Goal: Task Accomplishment & Management: Use online tool/utility

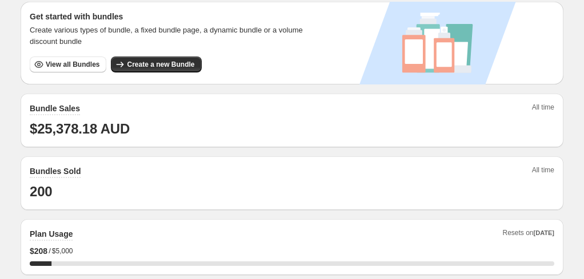
scroll to position [286, 0]
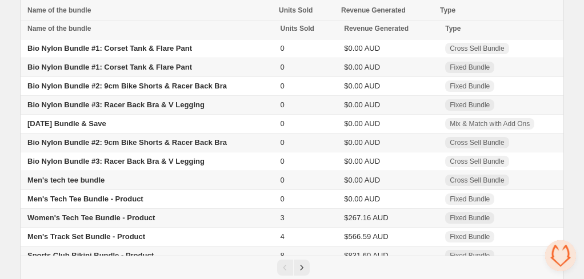
scroll to position [119, 0]
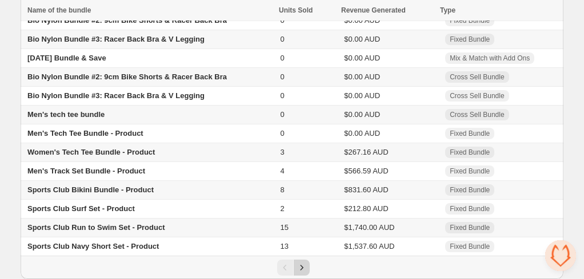
click at [299, 270] on icon "Next" at bounding box center [301, 267] width 11 height 11
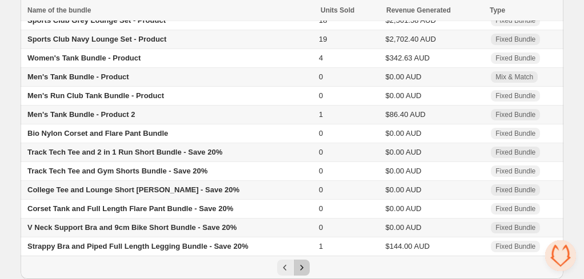
click at [299, 271] on icon "Next" at bounding box center [301, 267] width 11 height 11
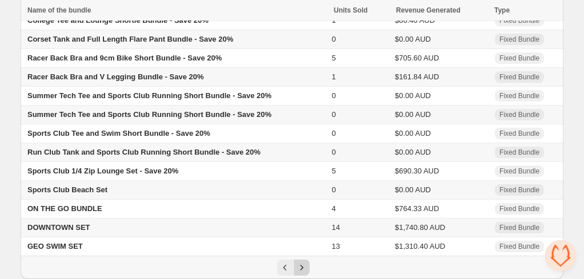
click at [302, 268] on icon "Next" at bounding box center [301, 267] width 11 height 11
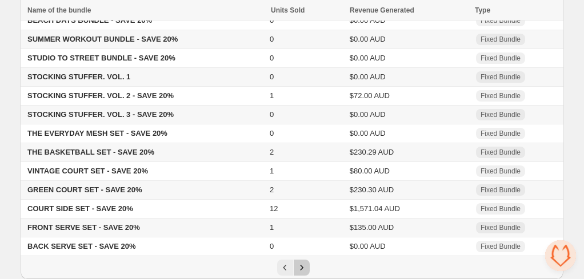
click at [302, 268] on icon "Next" at bounding box center [301, 267] width 11 height 11
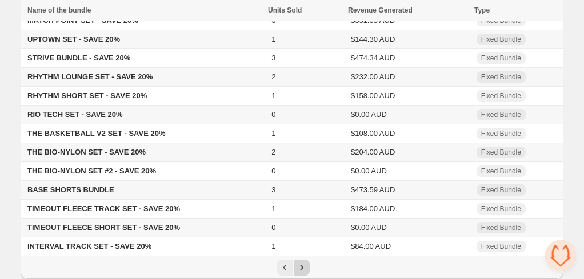
click at [302, 268] on icon "Next" at bounding box center [301, 267] width 11 height 11
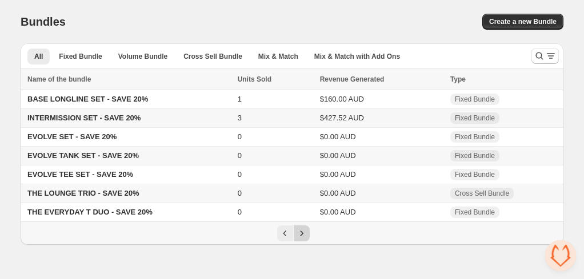
scroll to position [0, 0]
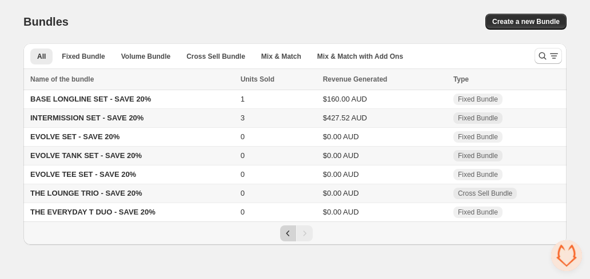
click at [283, 239] on icon "Previous" at bounding box center [287, 233] width 11 height 11
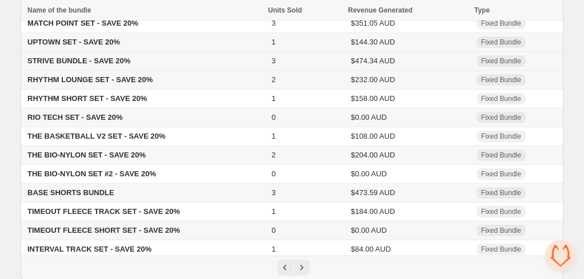
scroll to position [114, 0]
click at [94, 234] on span "TIMEOUT FLEECE SHORT SET - SAVE 20%" at bounding box center [103, 230] width 153 height 9
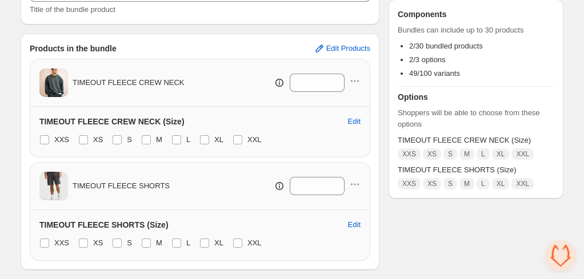
scroll to position [178, 0]
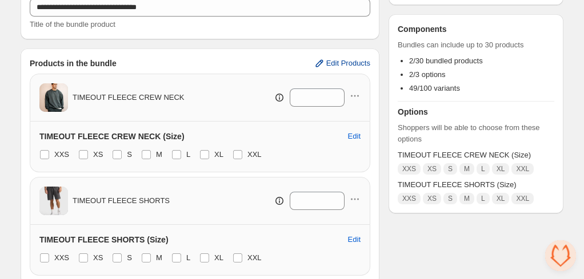
click at [340, 62] on span "Edit Products" at bounding box center [348, 63] width 44 height 9
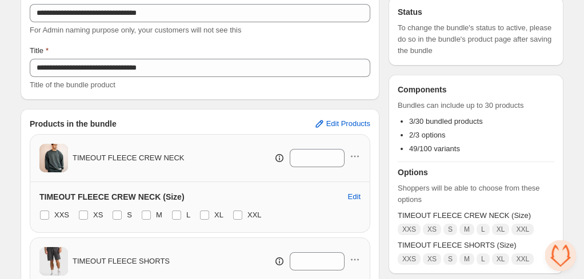
scroll to position [0, 0]
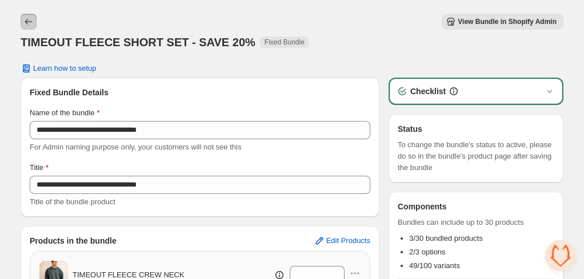
click at [29, 19] on icon "Back" at bounding box center [28, 21] width 11 height 11
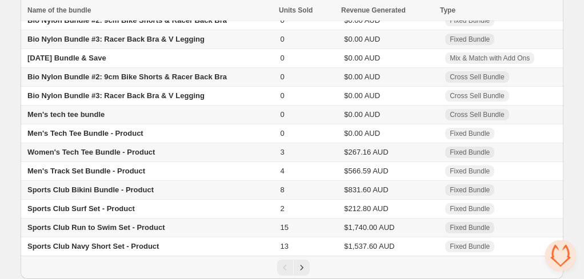
scroll to position [119, 0]
click at [301, 265] on icon "Next" at bounding box center [301, 267] width 11 height 11
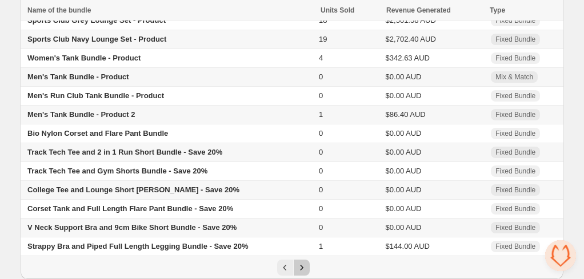
click at [301, 265] on icon "Next" at bounding box center [301, 267] width 11 height 11
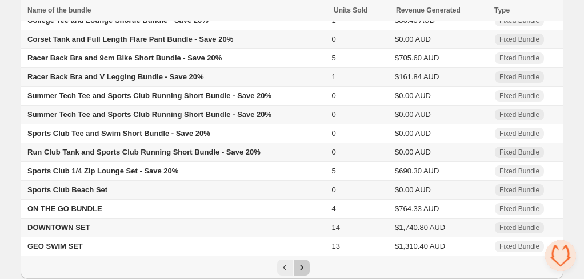
click at [301, 265] on icon "Next" at bounding box center [301, 267] width 11 height 11
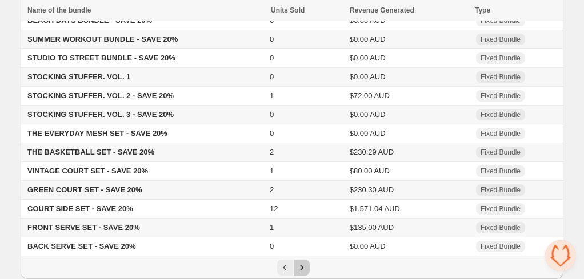
drag, startPoint x: 301, startPoint y: 265, endPoint x: 289, endPoint y: 268, distance: 12.5
click at [302, 265] on icon "Next" at bounding box center [301, 267] width 11 height 11
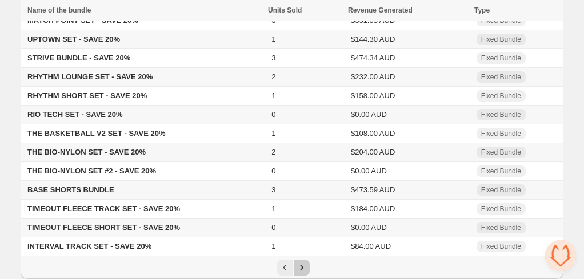
click at [298, 273] on icon "Next" at bounding box center [301, 267] width 11 height 11
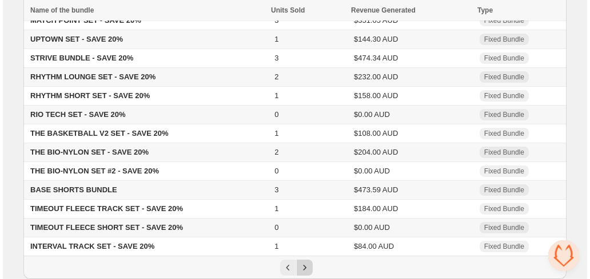
scroll to position [0, 0]
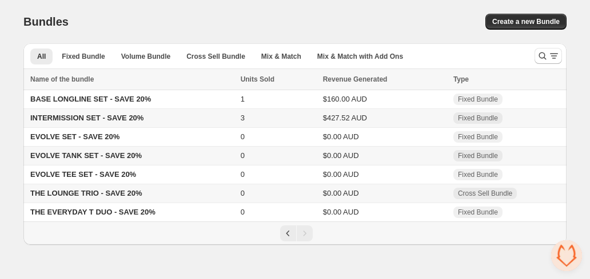
click at [77, 158] on span "EVOLVE TANK SET - SAVE 20%" at bounding box center [85, 155] width 111 height 9
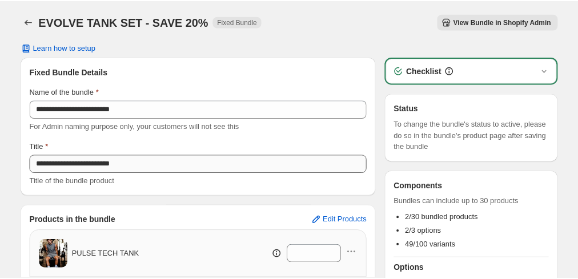
scroll to position [171, 0]
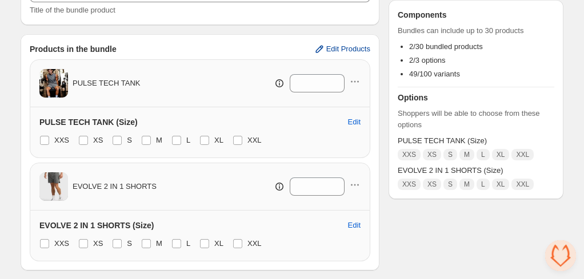
click at [342, 49] on span "Edit Products" at bounding box center [348, 49] width 44 height 9
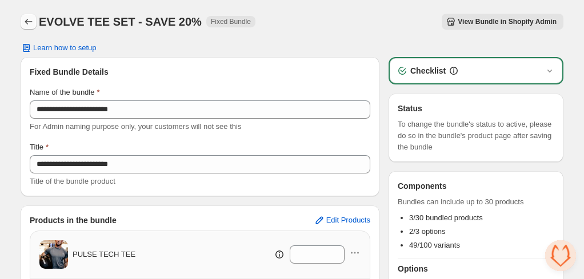
click at [23, 22] on icon "Back" at bounding box center [28, 21] width 11 height 11
